Goal: Navigation & Orientation: Find specific page/section

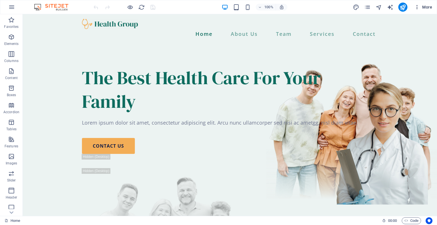
click at [417, 7] on icon "button" at bounding box center [417, 7] width 6 height 6
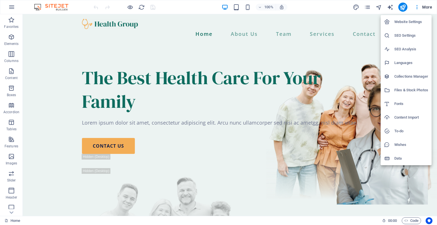
click at [128, 9] on div at bounding box center [218, 112] width 437 height 225
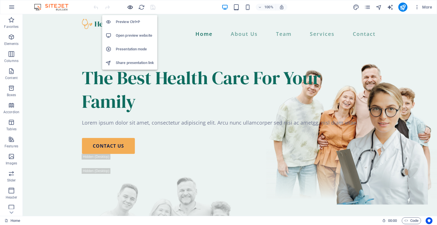
click at [129, 8] on icon "button" at bounding box center [130, 7] width 7 height 7
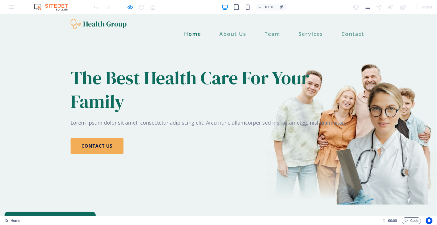
click at [191, 29] on link "Home" at bounding box center [193, 34] width 22 height 10
click at [228, 31] on div "Home About Us Team Services Contact Menu" at bounding box center [218, 28] width 437 height 29
click at [229, 29] on link "About Us" at bounding box center [233, 34] width 32 height 10
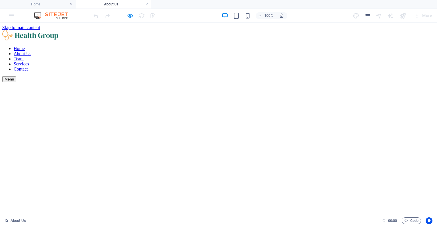
click at [269, 46] on nav "Home About Us Team Services Contact" at bounding box center [218, 59] width 432 height 26
click at [298, 46] on nav "Home About Us Team Services Contact" at bounding box center [218, 59] width 432 height 26
click at [270, 46] on nav "Home About Us Team Services Contact" at bounding box center [218, 59] width 432 height 26
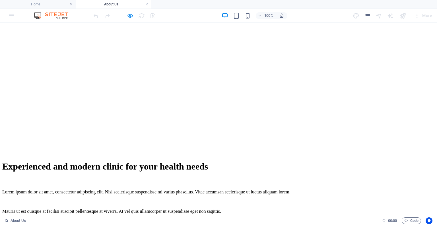
scroll to position [237, 0]
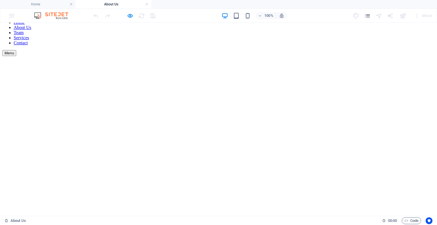
scroll to position [0, 0]
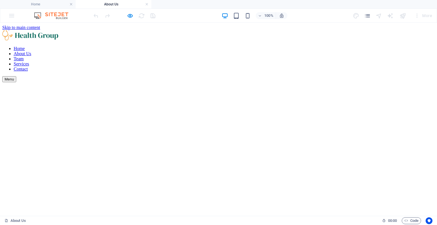
click at [194, 46] on nav "Home About Us Team Services Contact" at bounding box center [218, 59] width 432 height 26
click at [192, 46] on nav "Home About Us Team Services Contact" at bounding box center [218, 59] width 432 height 26
click at [148, 4] on link at bounding box center [146, 4] width 3 height 5
click at [0, 0] on div at bounding box center [0, 0] width 0 height 0
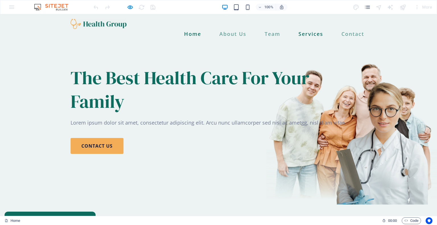
click at [306, 29] on link "Services" at bounding box center [310, 34] width 29 height 10
